Goal: Information Seeking & Learning: Check status

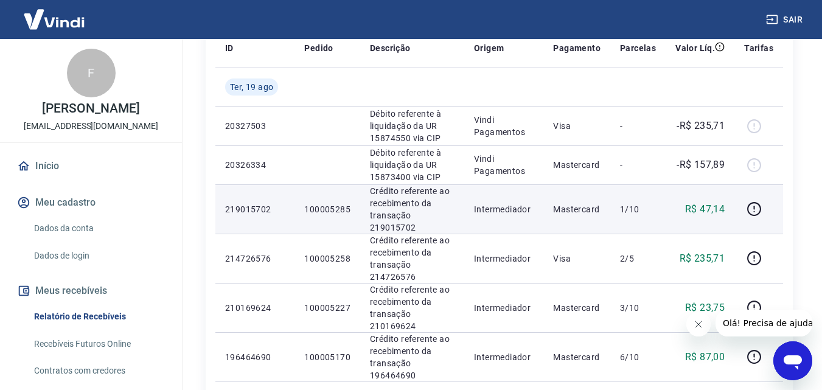
scroll to position [182, 0]
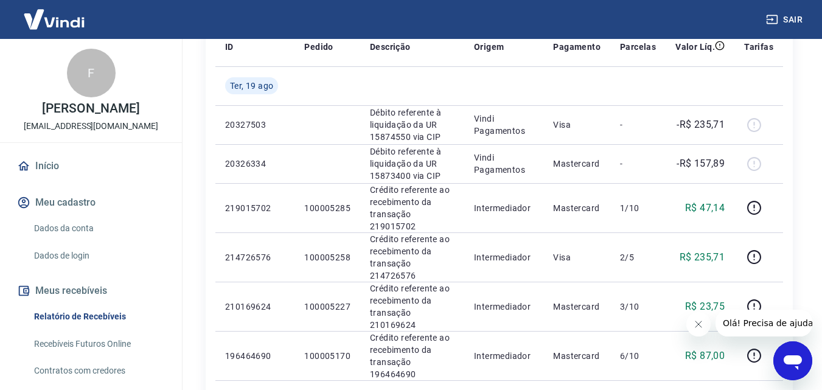
click at [699, 327] on icon "Fechar mensagem da empresa" at bounding box center [698, 324] width 10 height 10
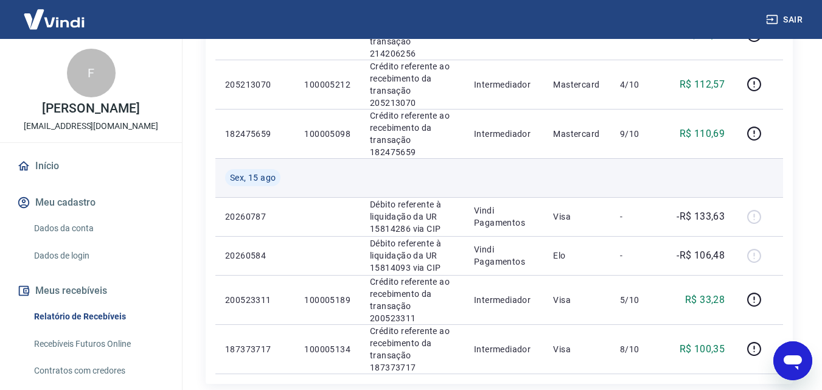
scroll to position [973, 0]
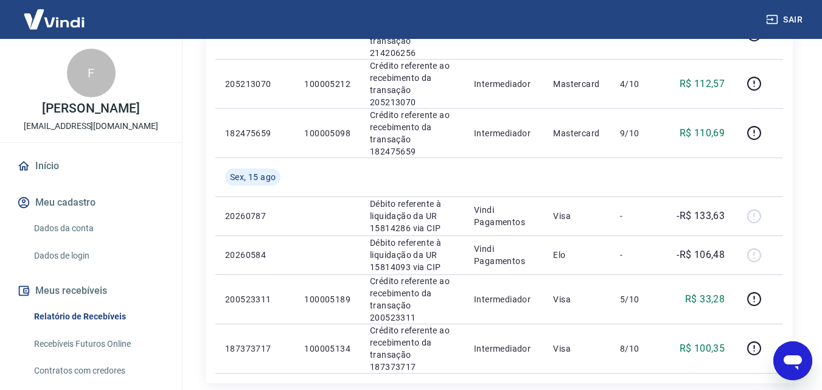
drag, startPoint x: 643, startPoint y: 280, endPoint x: 636, endPoint y: 271, distance: 11.3
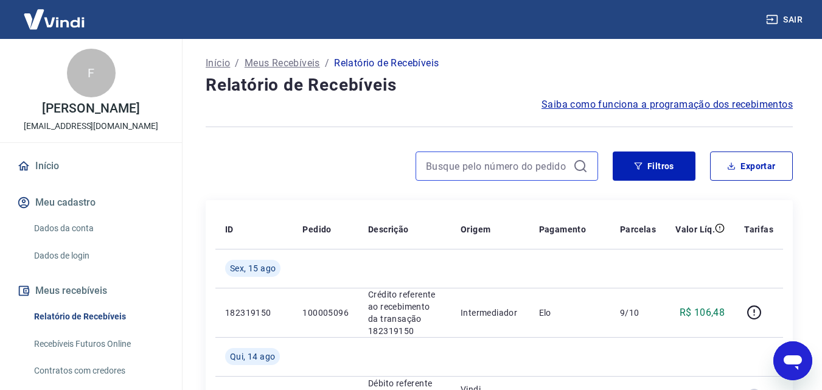
click at [522, 157] on input at bounding box center [497, 166] width 142 height 18
click at [500, 170] on input "100005105" at bounding box center [497, 166] width 142 height 18
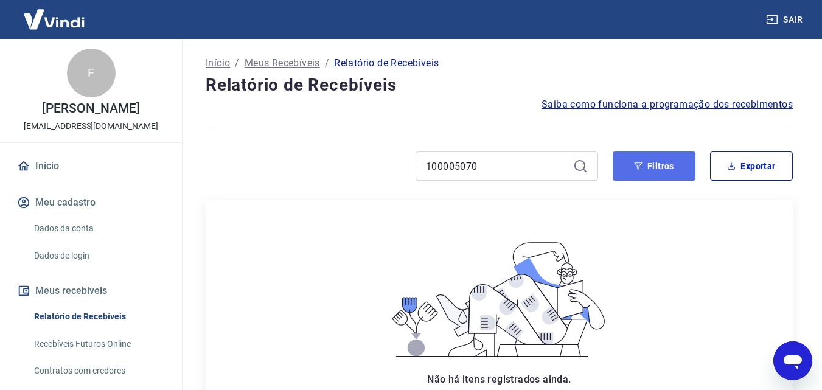
click at [637, 168] on icon "button" at bounding box center [638, 166] width 9 height 9
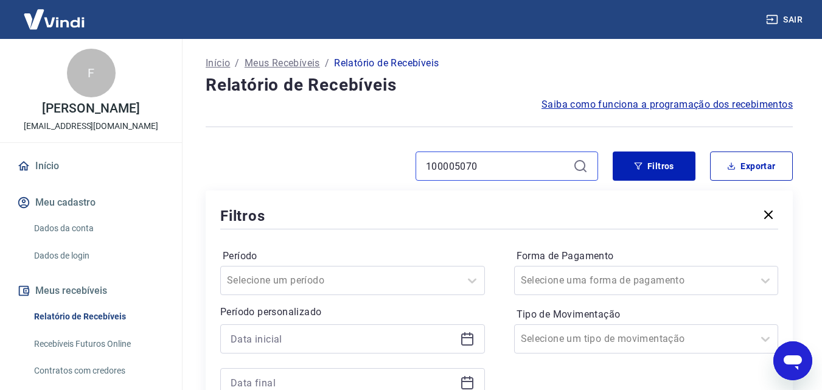
click at [465, 167] on input "100005070" at bounding box center [497, 166] width 142 height 18
type input "100005270"
click at [765, 214] on icon "button" at bounding box center [768, 214] width 15 height 15
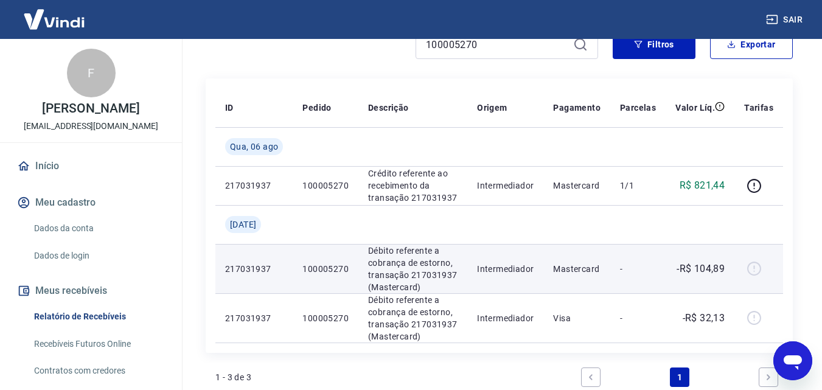
scroll to position [182, 0]
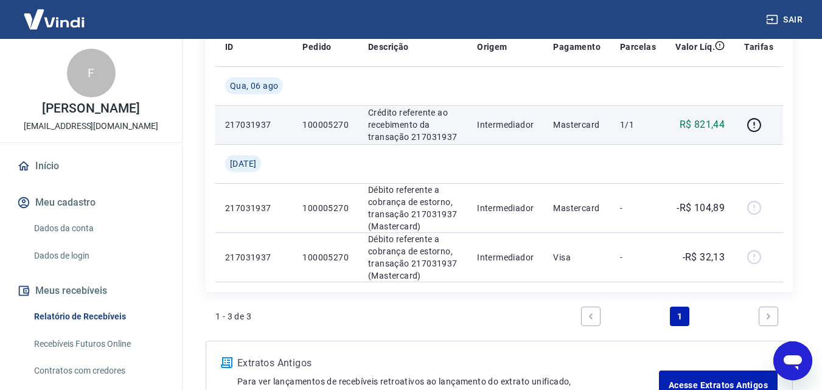
drag, startPoint x: 742, startPoint y: 113, endPoint x: 701, endPoint y: 114, distance: 41.4
click at [729, 114] on tr "217031937 100005270 Crédito referente ao recebimento da transação 217031937 Int…" at bounding box center [498, 124] width 567 height 39
drag, startPoint x: 701, startPoint y: 126, endPoint x: 725, endPoint y: 126, distance: 24.3
click at [725, 126] on p "R$ 821,44" at bounding box center [702, 124] width 46 height 15
drag, startPoint x: 681, startPoint y: 125, endPoint x: 728, endPoint y: 128, distance: 47.0
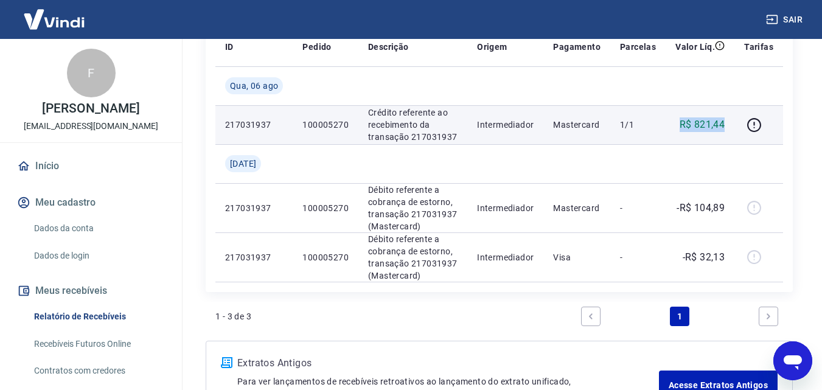
click at [728, 128] on td "R$ 821,44" at bounding box center [699, 124] width 69 height 39
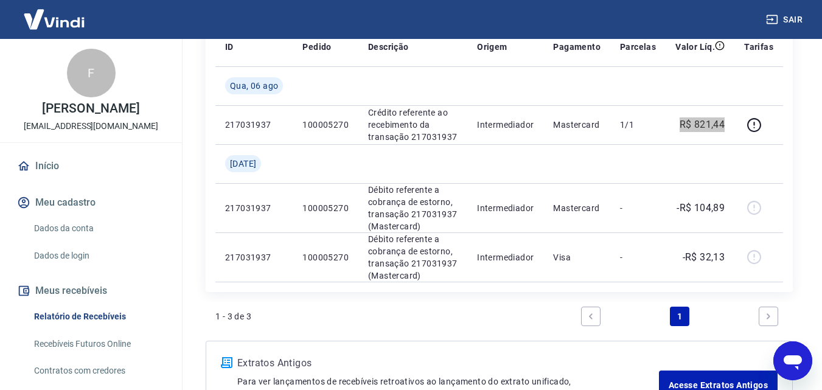
click at [793, 353] on icon "Abrir janela de mensagens" at bounding box center [792, 361] width 22 height 22
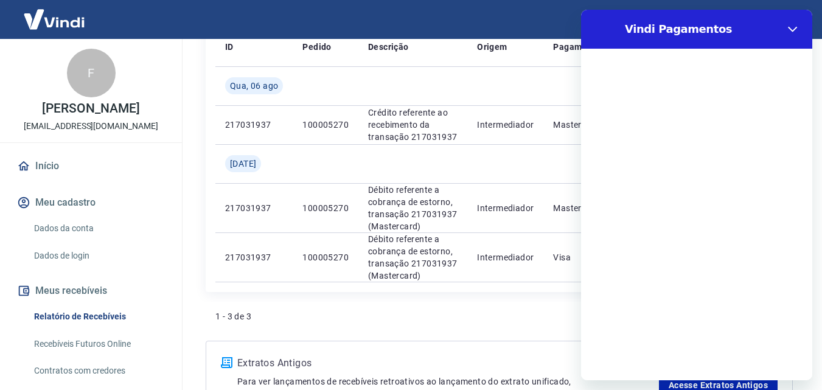
scroll to position [0, 0]
click at [789, 27] on icon "Fechar" at bounding box center [791, 29] width 9 height 5
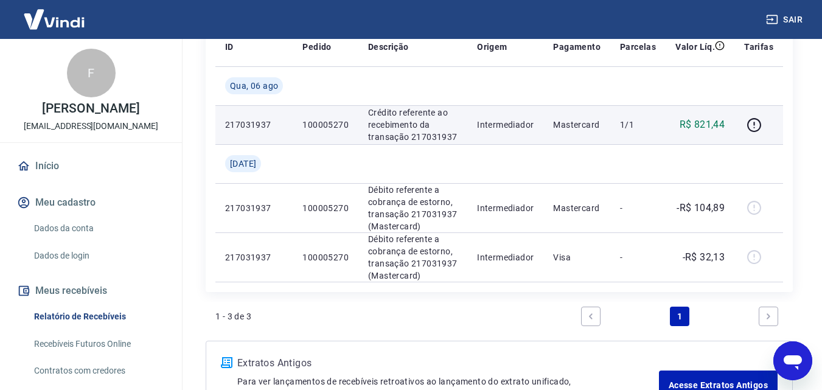
click at [772, 108] on td at bounding box center [758, 124] width 49 height 39
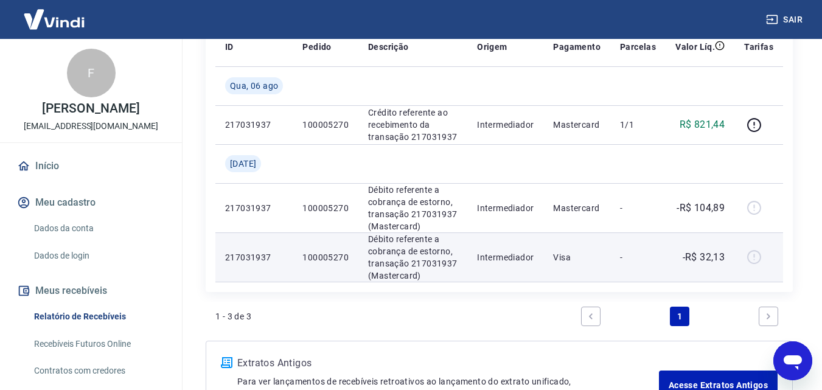
type textarea "x"
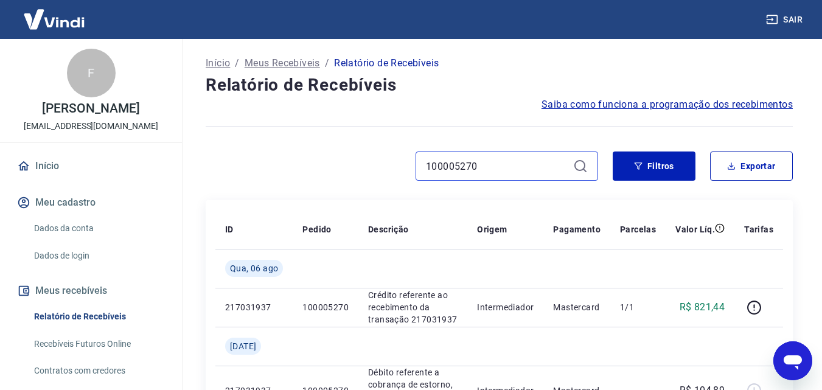
drag, startPoint x: 503, startPoint y: 163, endPoint x: 386, endPoint y: 170, distance: 117.6
click at [386, 170] on div "100005270" at bounding box center [402, 165] width 392 height 29
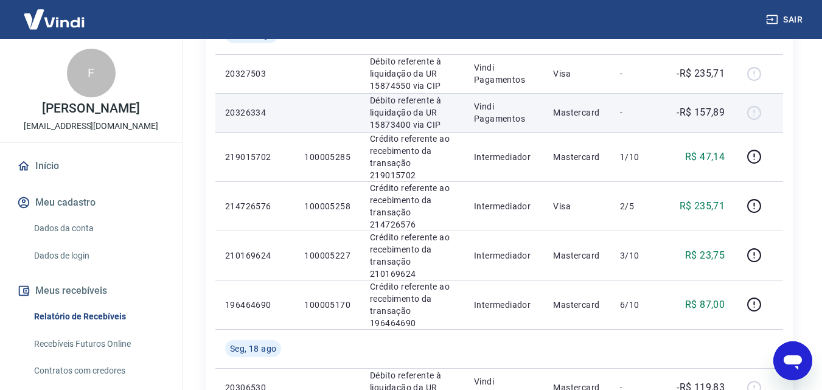
scroll to position [304, 0]
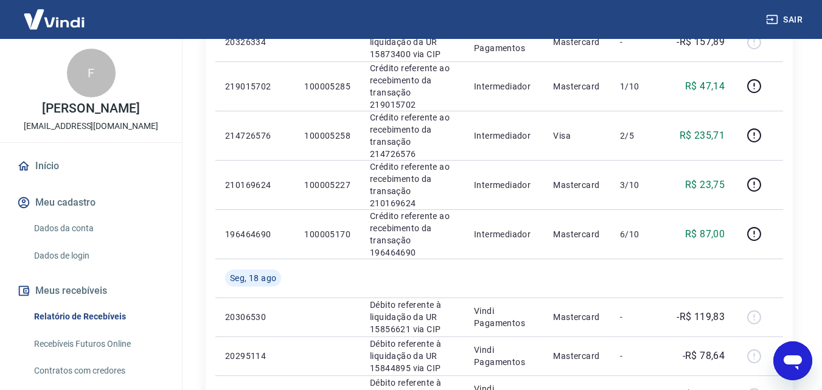
type textarea "x"
